Goal: Task Accomplishment & Management: Manage account settings

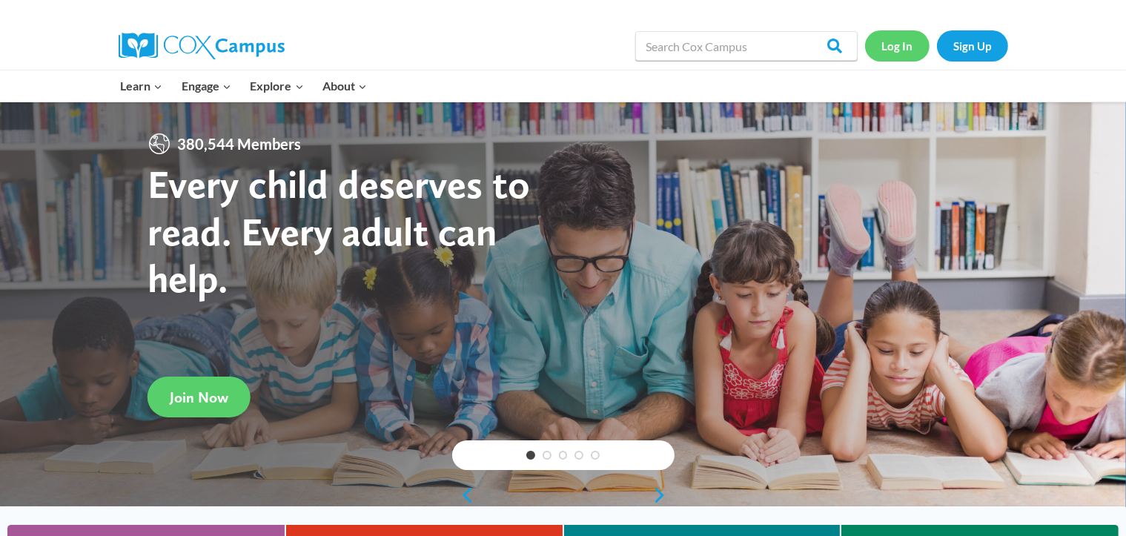
click at [902, 46] on link "Log In" at bounding box center [897, 45] width 64 height 30
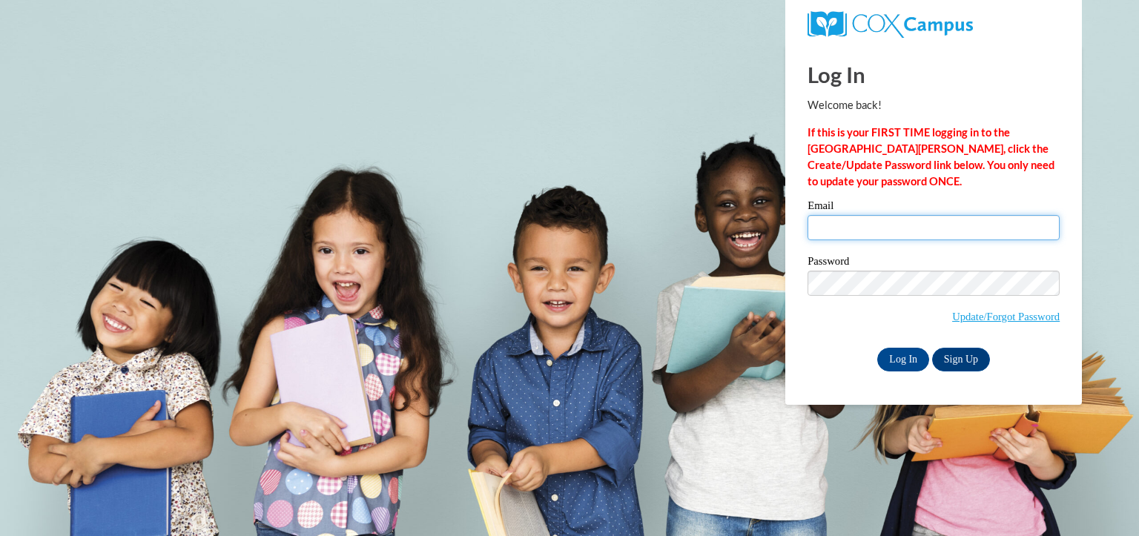
click at [880, 225] on input "Email" at bounding box center [933, 227] width 252 height 25
type input "lutrishawilliamson@gmail.com"
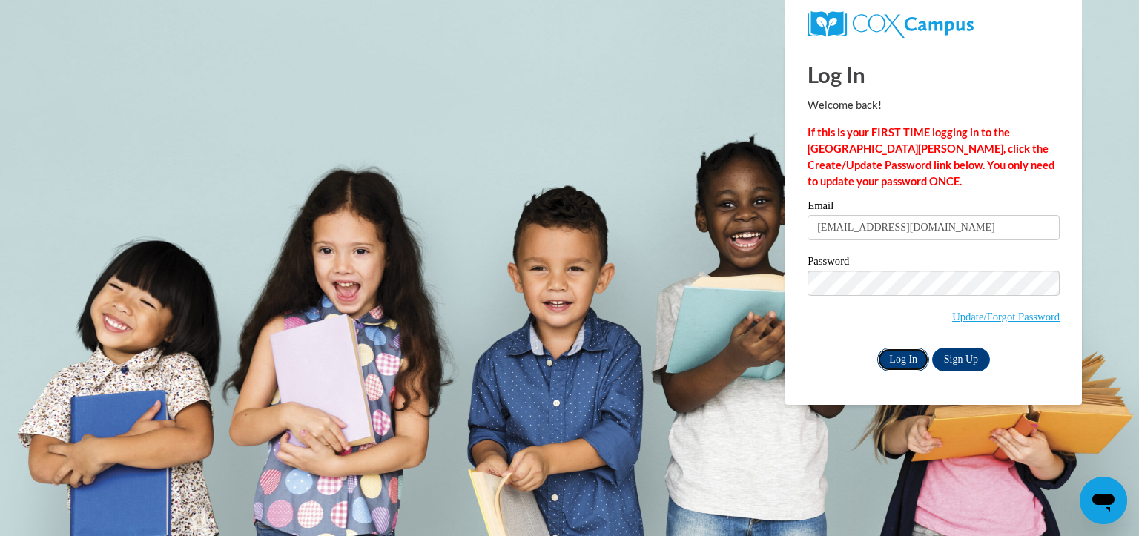
click at [897, 360] on input "Log In" at bounding box center [903, 360] width 52 height 24
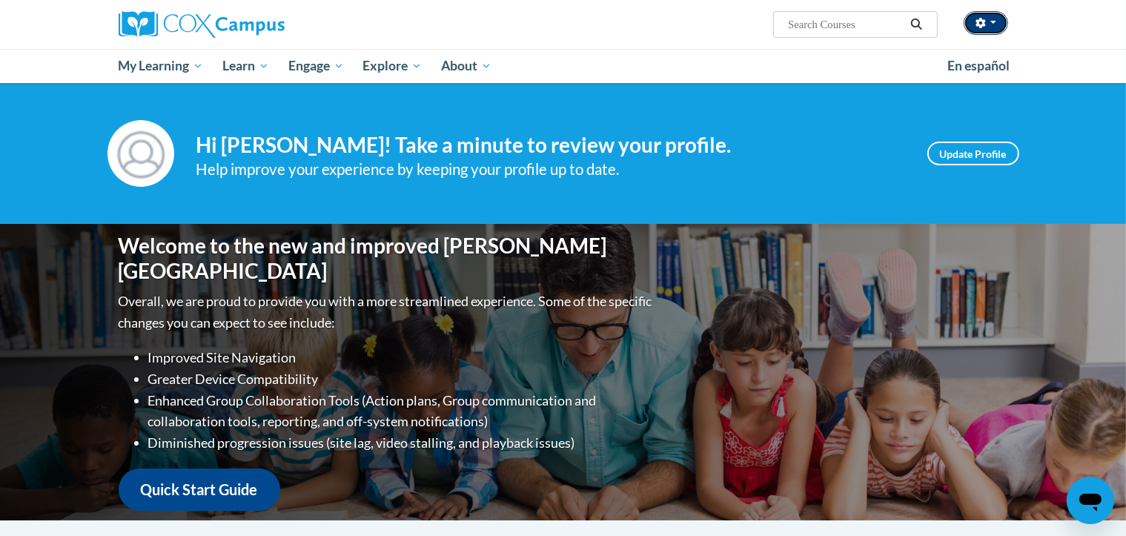
click at [997, 24] on button "button" at bounding box center [986, 23] width 44 height 24
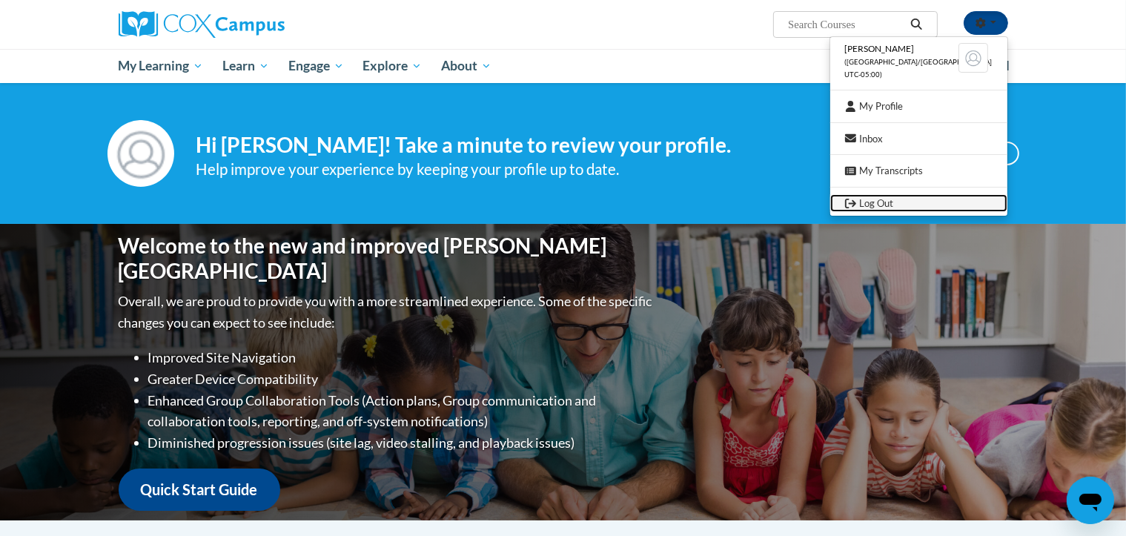
click at [916, 196] on link "Log Out" at bounding box center [918, 203] width 177 height 19
